Goal: Navigation & Orientation: Find specific page/section

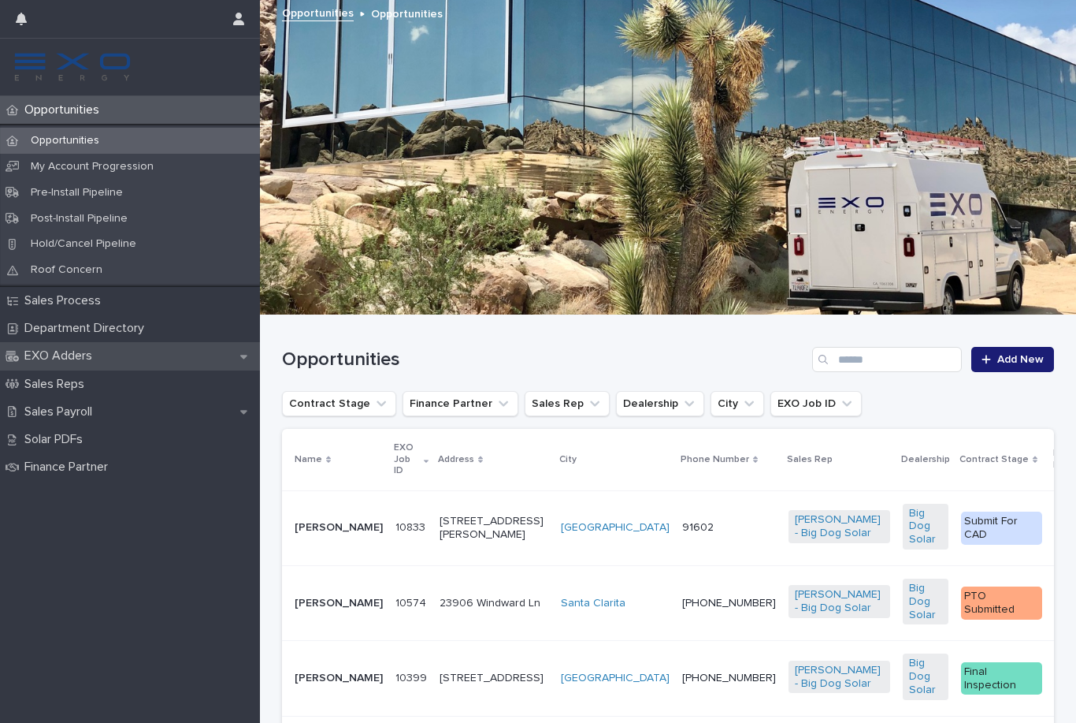
click at [89, 353] on p "EXO Adders" at bounding box center [61, 355] width 87 height 15
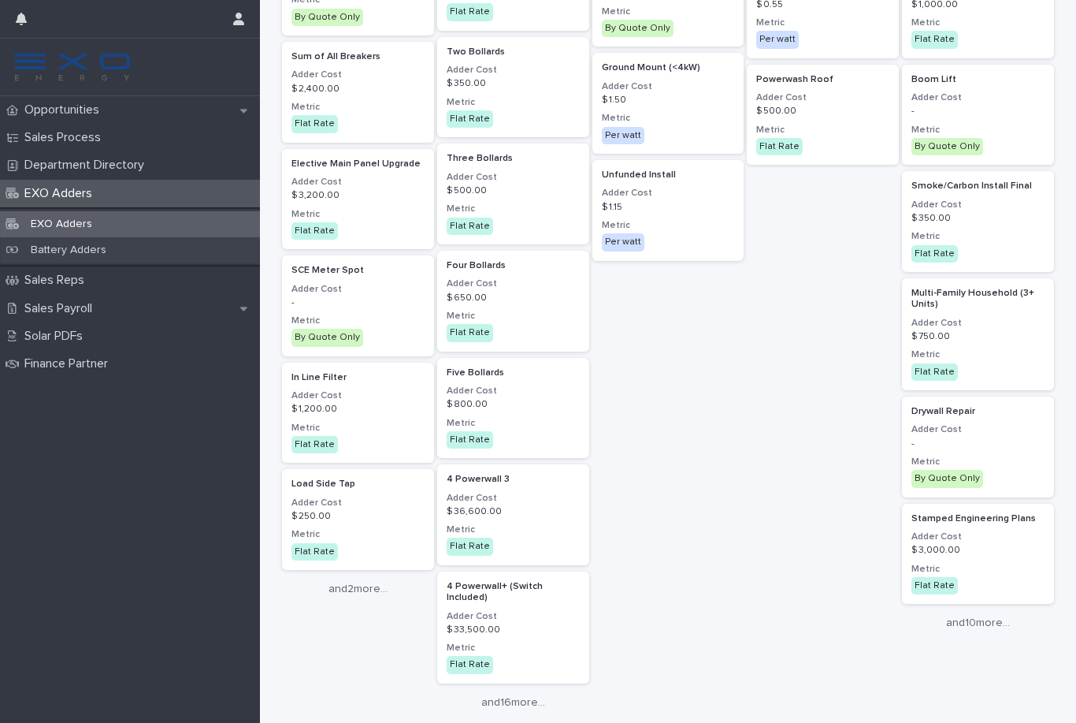
scroll to position [1728, 0]
click at [508, 697] on link "and 16 more..." at bounding box center [513, 703] width 152 height 13
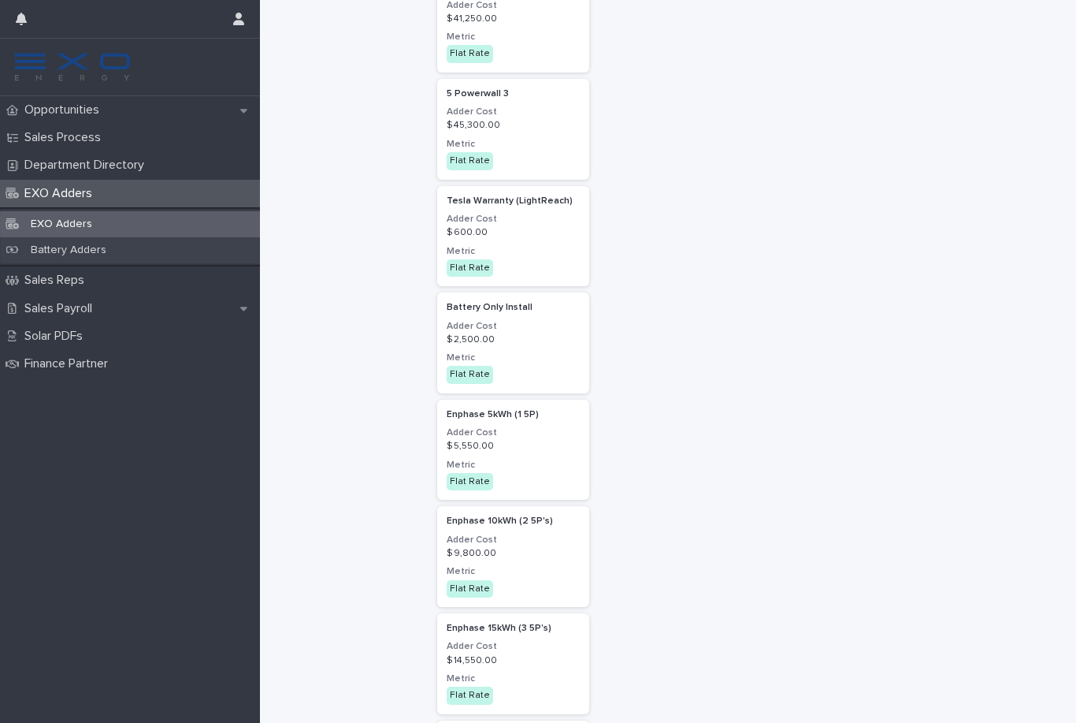
scroll to position [2479, 0]
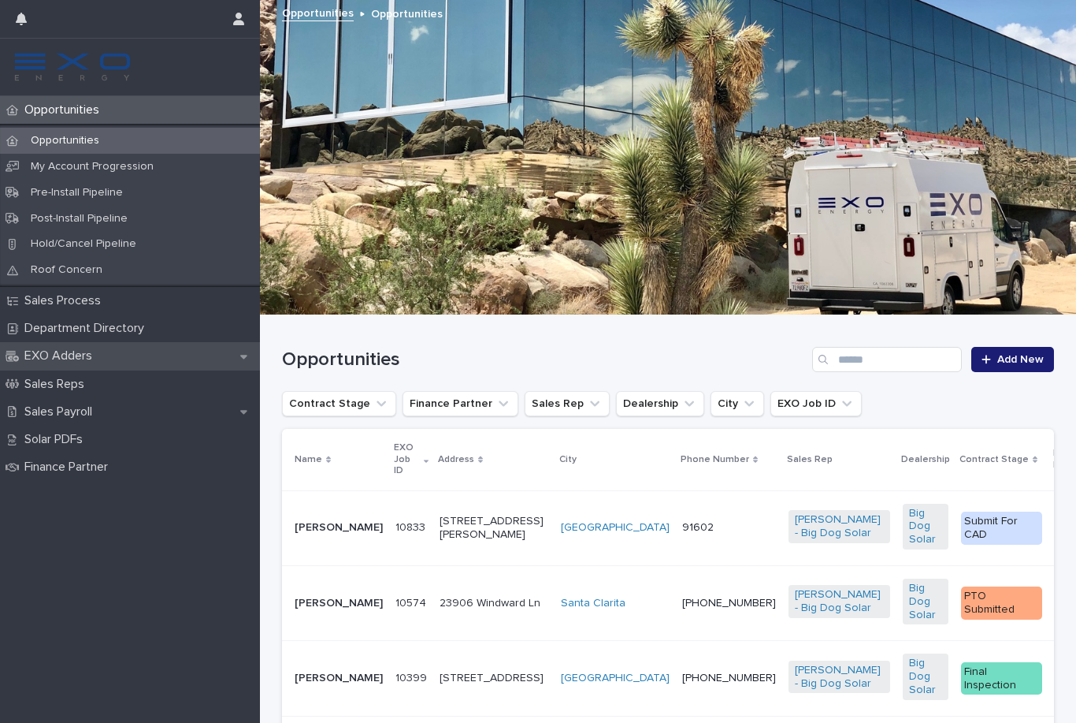
click at [132, 355] on div "EXO Adders" at bounding box center [130, 356] width 260 height 28
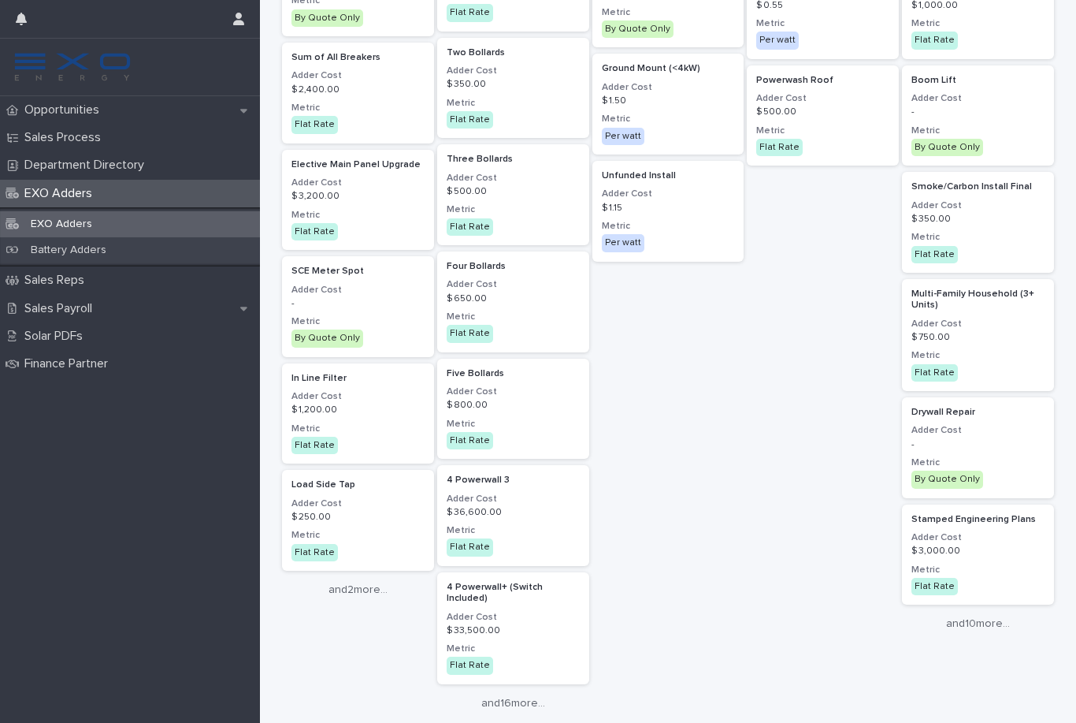
scroll to position [1728, 0]
click at [508, 697] on link "and 16 more..." at bounding box center [513, 703] width 152 height 13
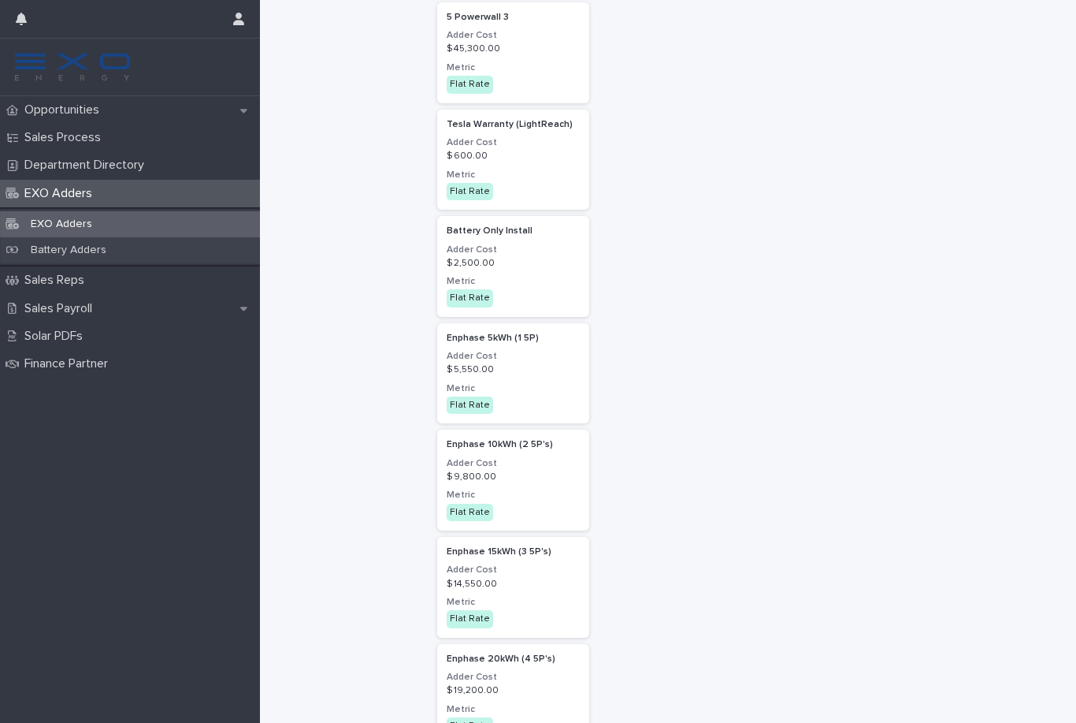
scroll to position [2581, 0]
